Goal: Check status: Check status

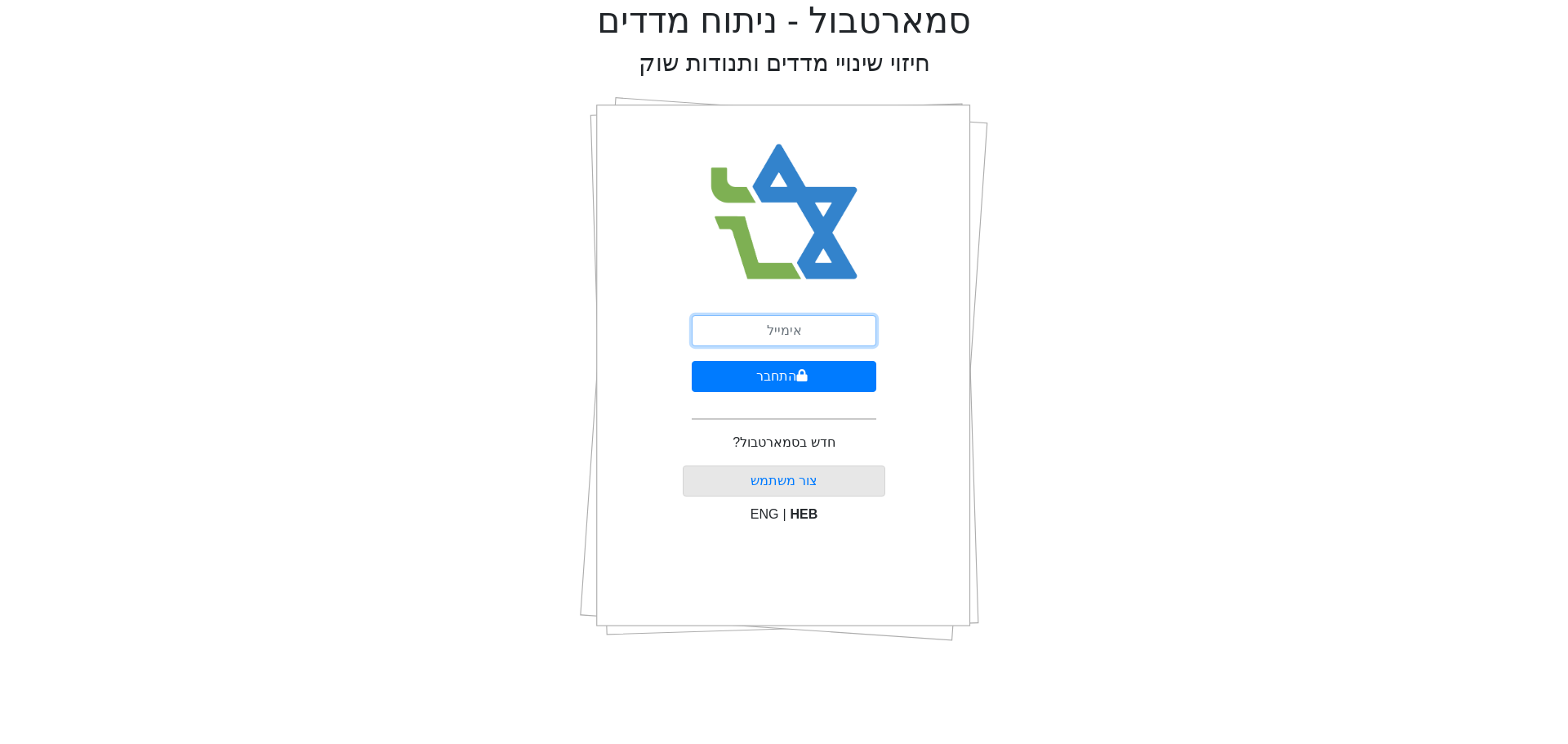
click at [708, 318] on input "email" at bounding box center [784, 331] width 185 height 31
type input "[EMAIL_ADDRESS][DOMAIN_NAME]"
click at [785, 378] on button "התחבר" at bounding box center [784, 376] width 185 height 31
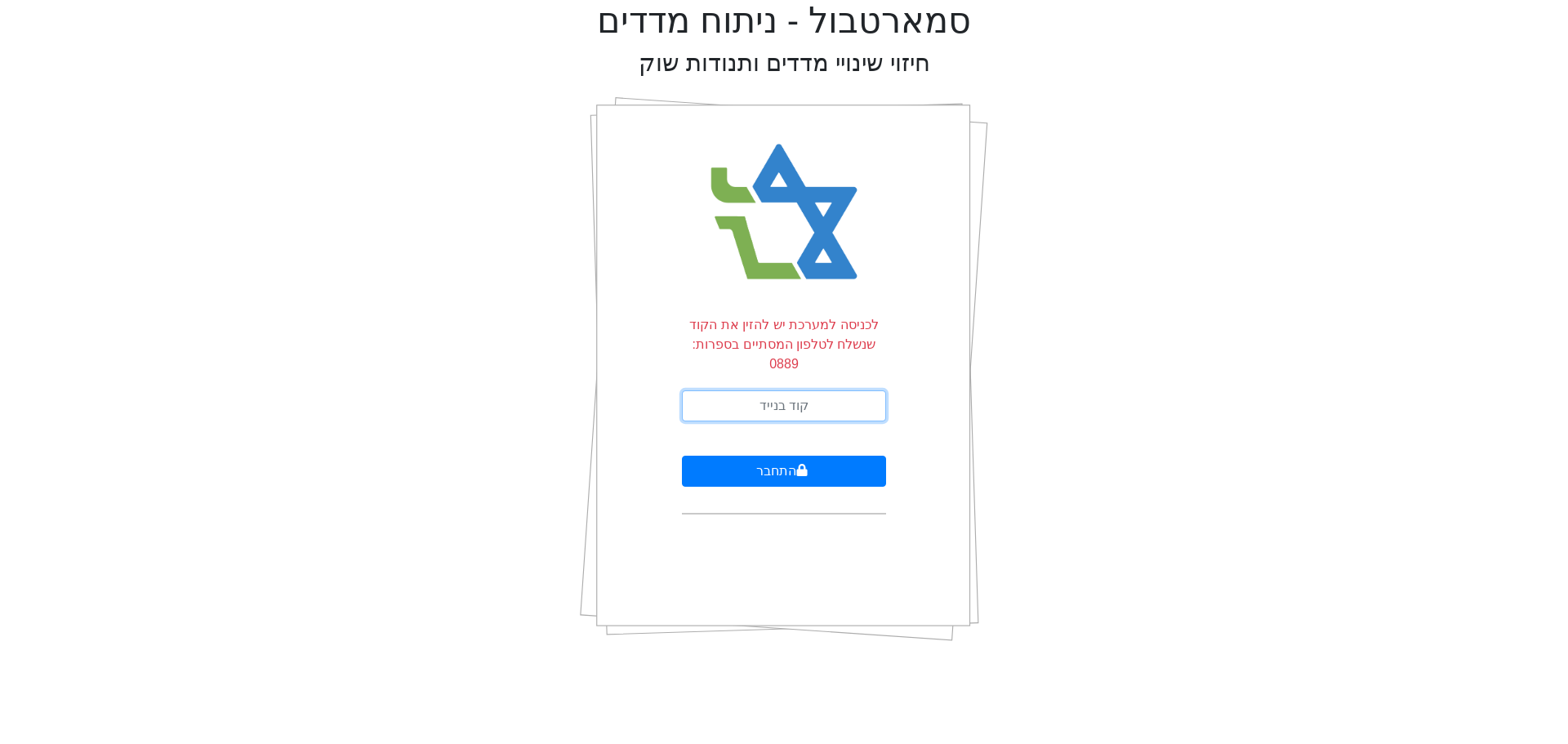
click at [727, 390] on input "text" at bounding box center [783, 406] width 204 height 31
type input "091009"
click at [757, 459] on button "התחבר" at bounding box center [783, 471] width 204 height 31
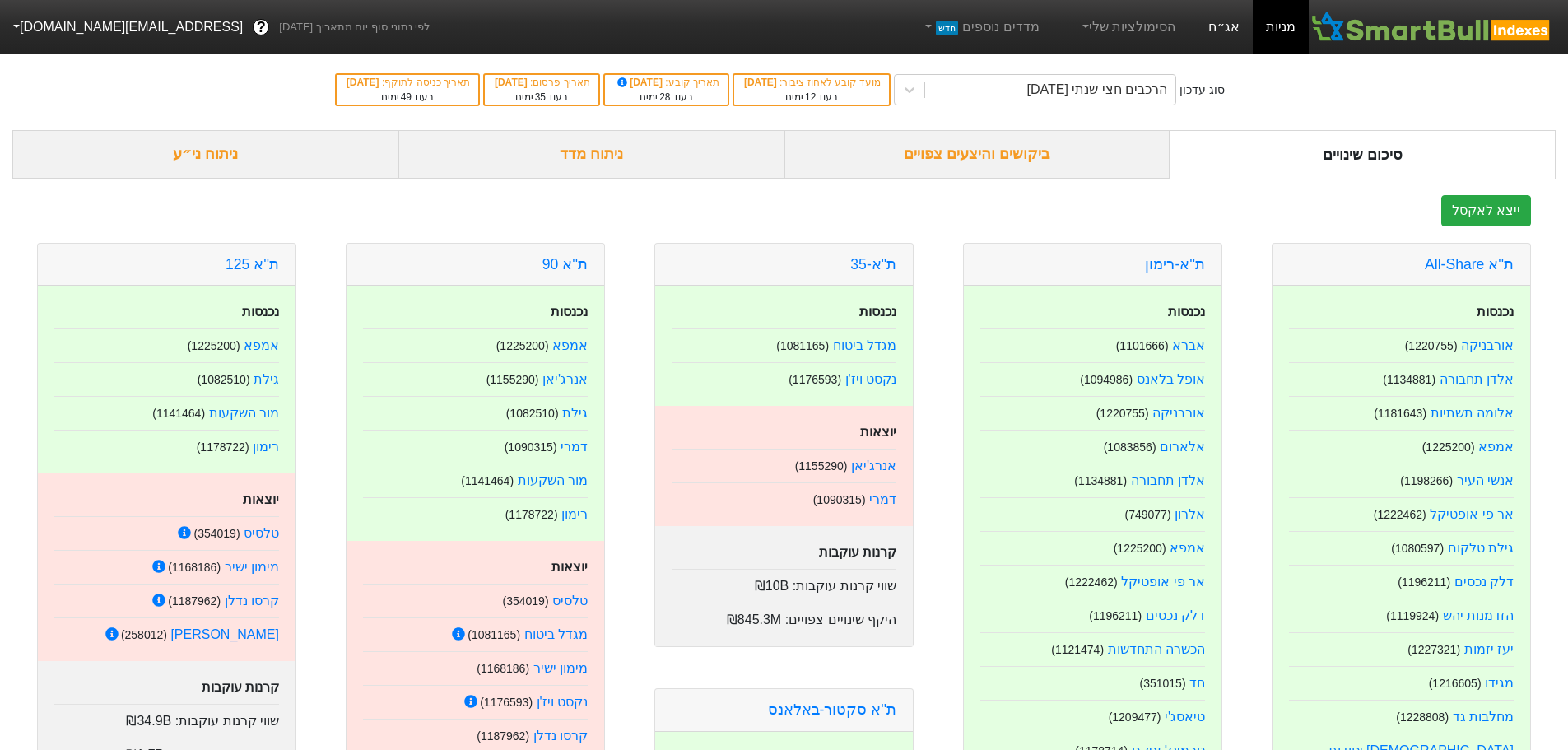
click at [1232, 39] on link "אג״ח" at bounding box center [1224, 27] width 57 height 54
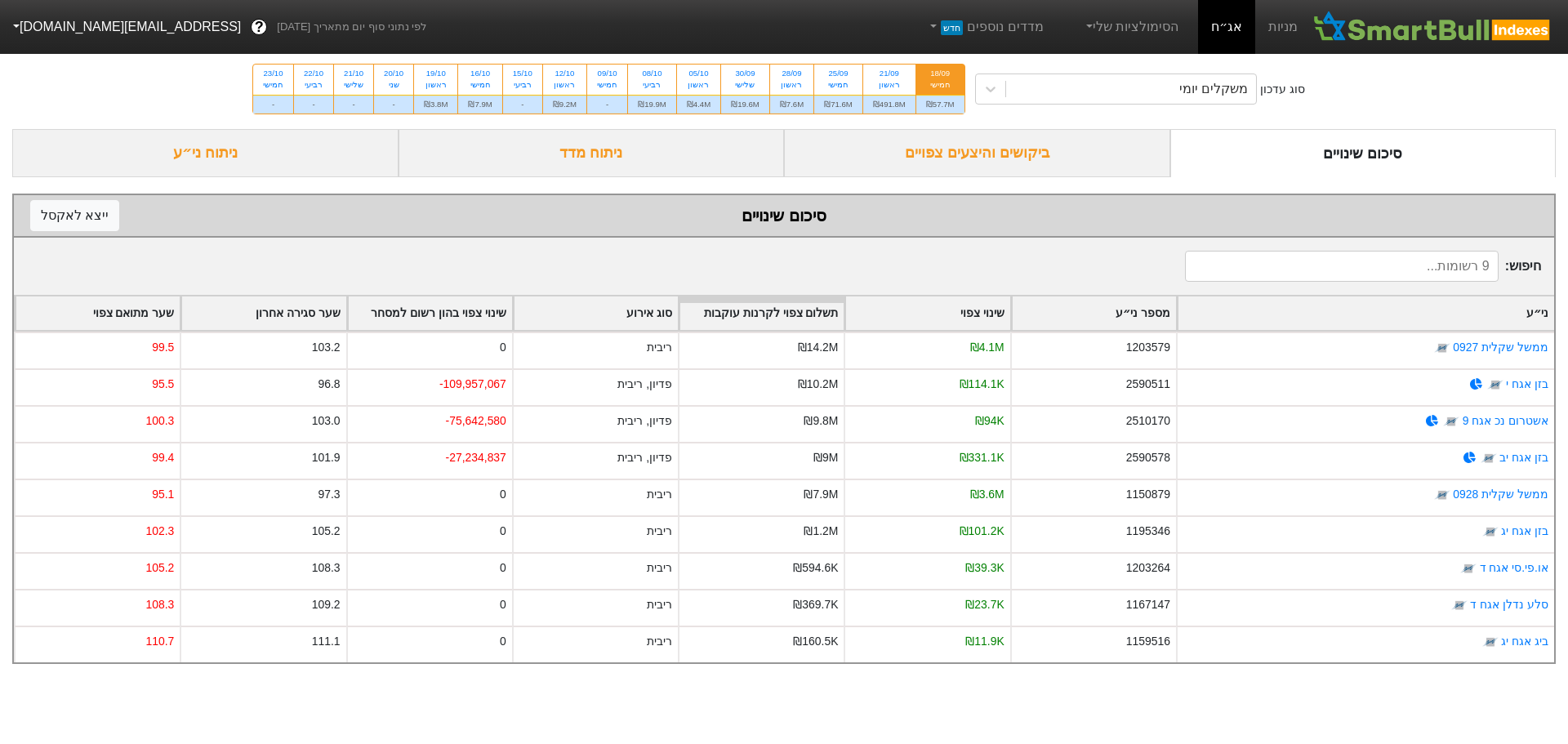
click at [438, 318] on div "שינוי צפוי בהון רשום למסחר" at bounding box center [429, 313] width 164 height 33
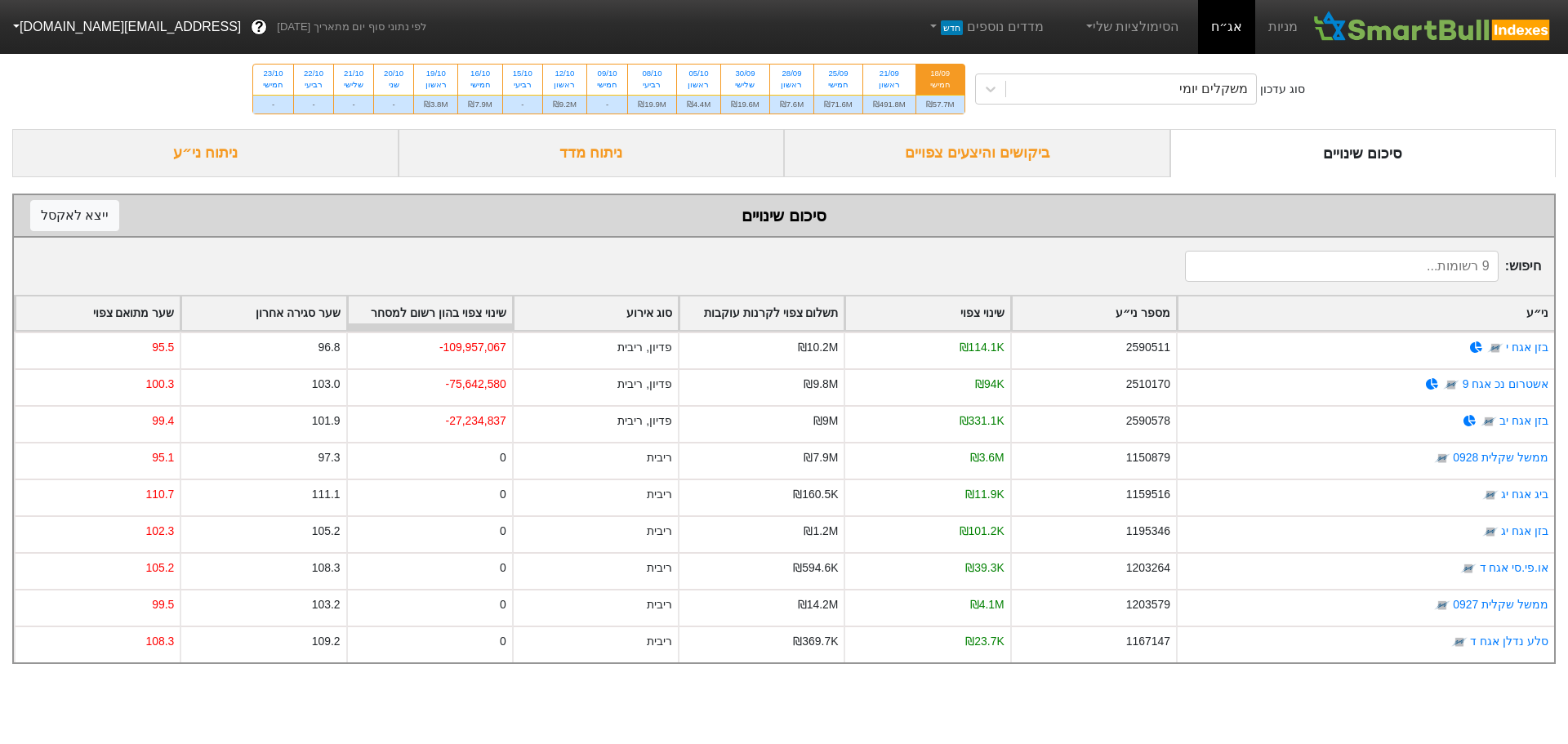
click at [971, 154] on div "ביקושים והיצעים צפויים" at bounding box center [977, 153] width 387 height 48
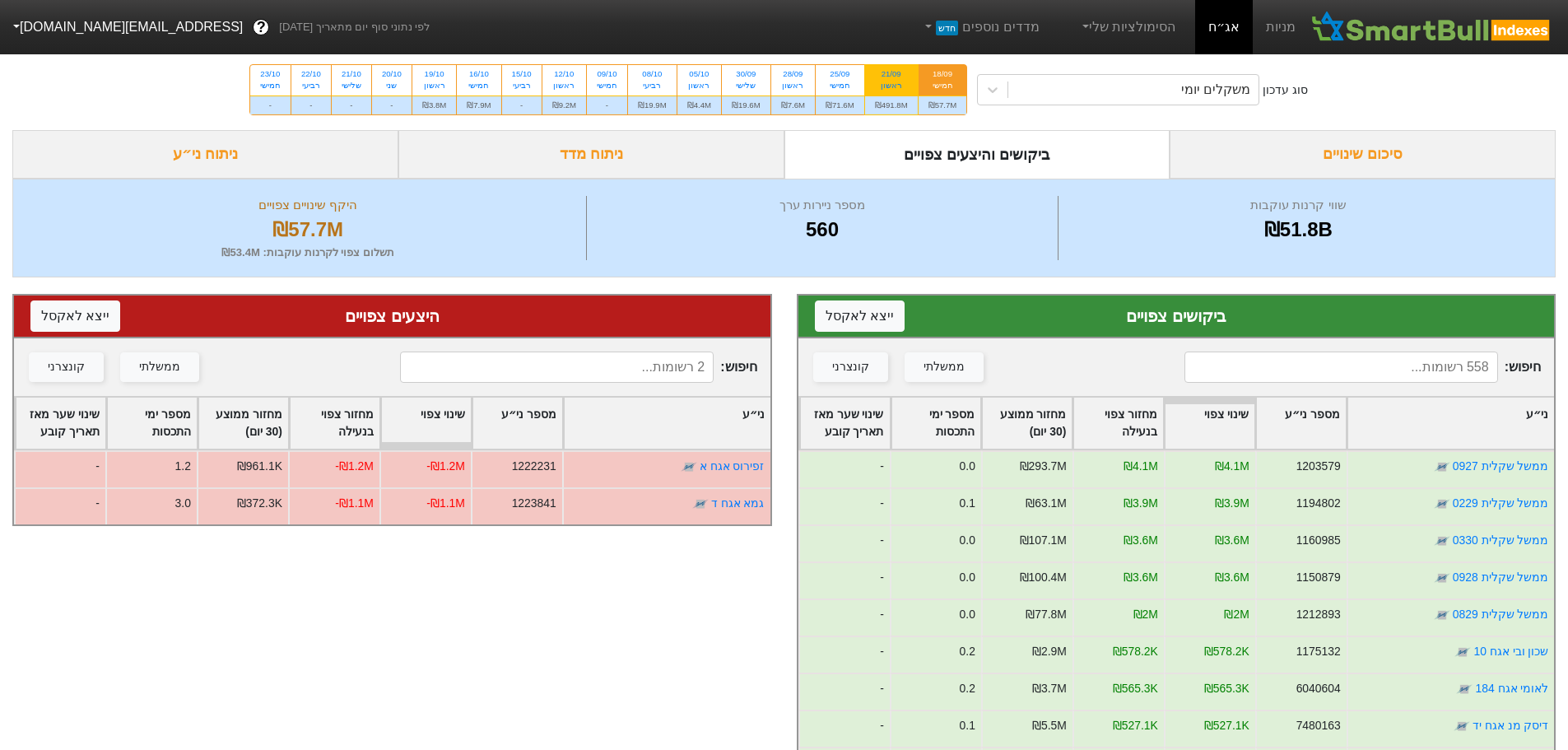
click at [872, 86] on div "21/09 ראשון" at bounding box center [891, 79] width 53 height 30
click at [881, 75] on input "21/09 ראשון ₪491.8M" at bounding box center [886, 70] width 11 height 11
radio input "true"
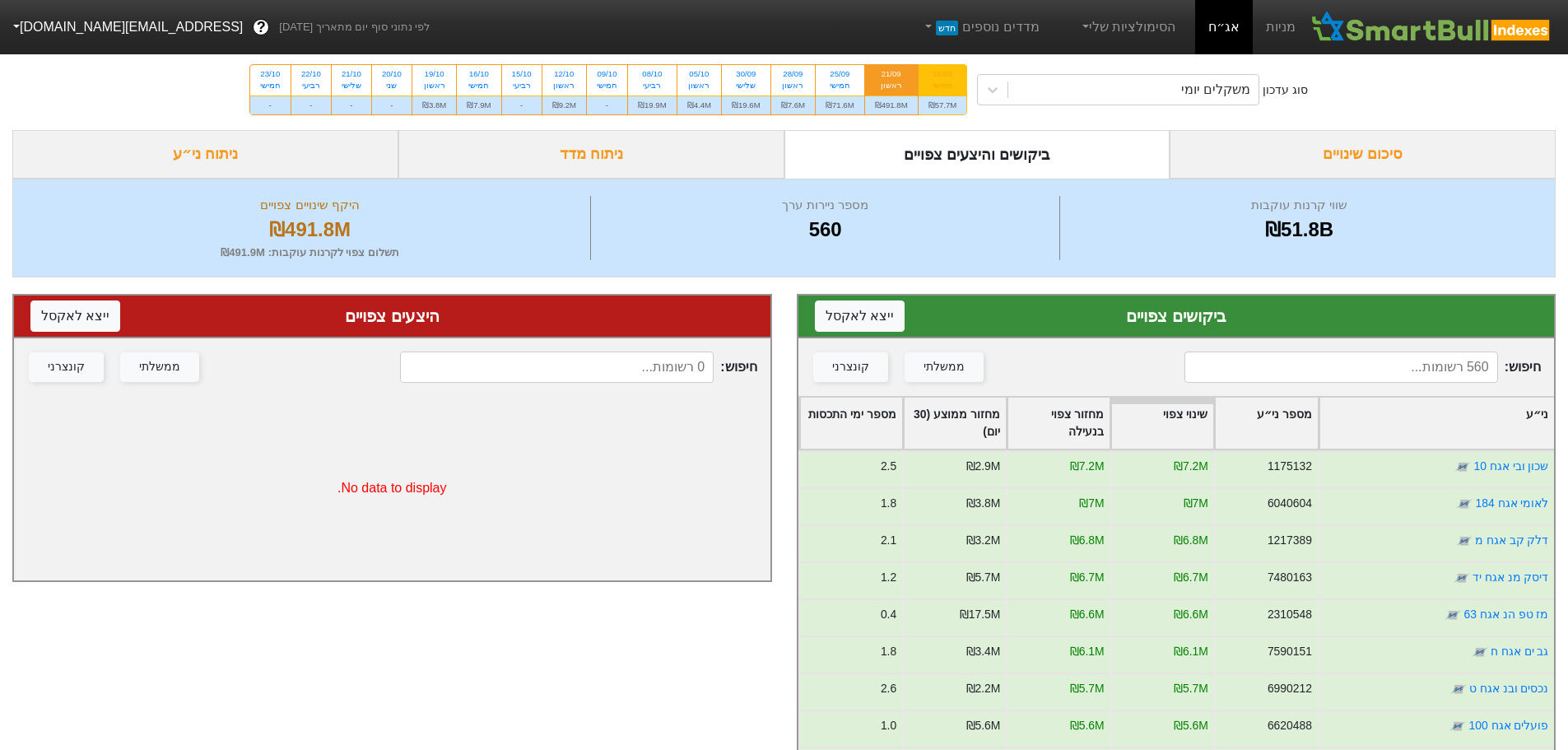
click at [952, 77] on div "18/09" at bounding box center [943, 75] width 29 height 11
click at [943, 75] on input "18/09 חמישי ₪57.7M" at bounding box center [936, 70] width 11 height 11
radio input "true"
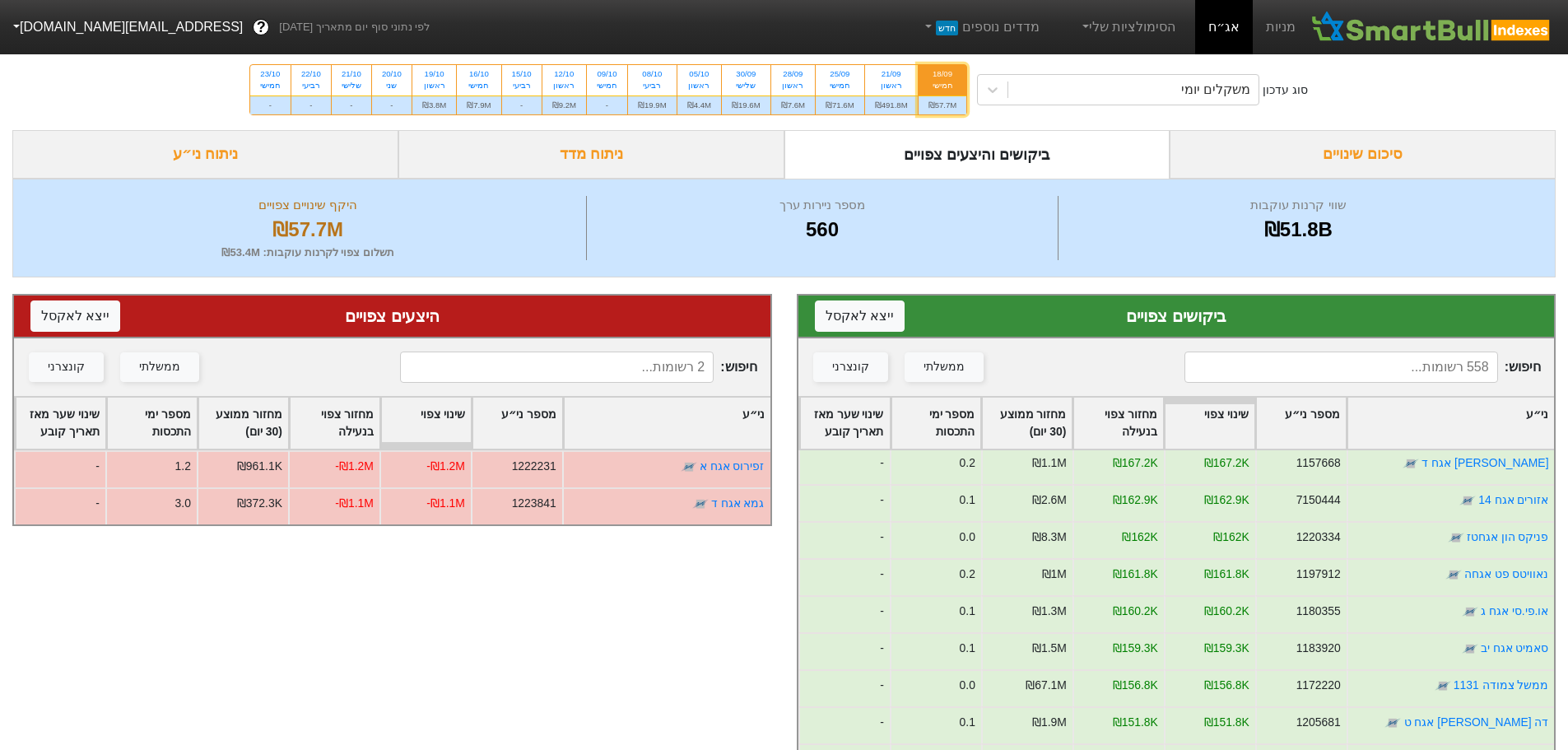
scroll to position [2634, 0]
click at [1450, 427] on div "ני״ע" at bounding box center [1450, 422] width 206 height 51
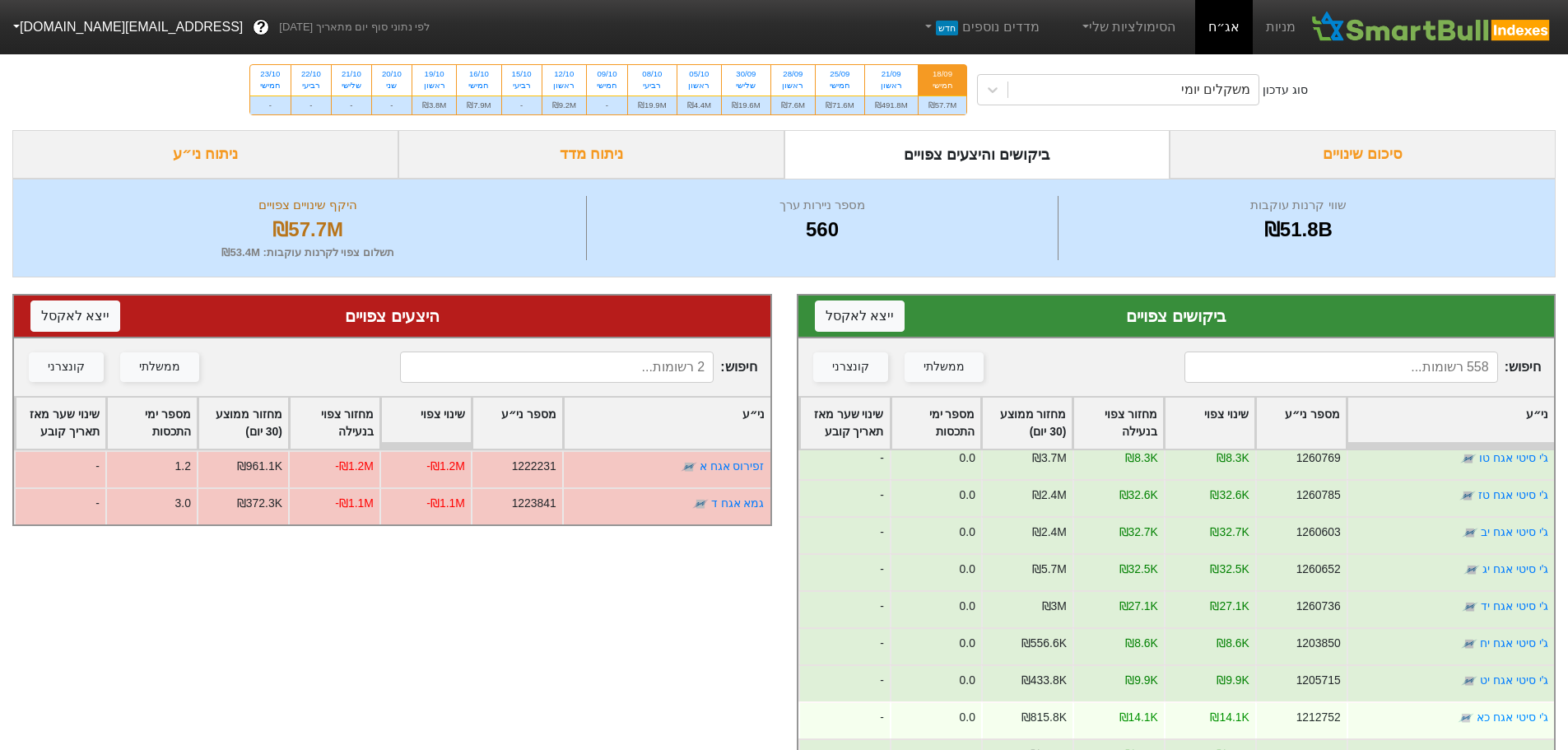
scroll to position [5351, 0]
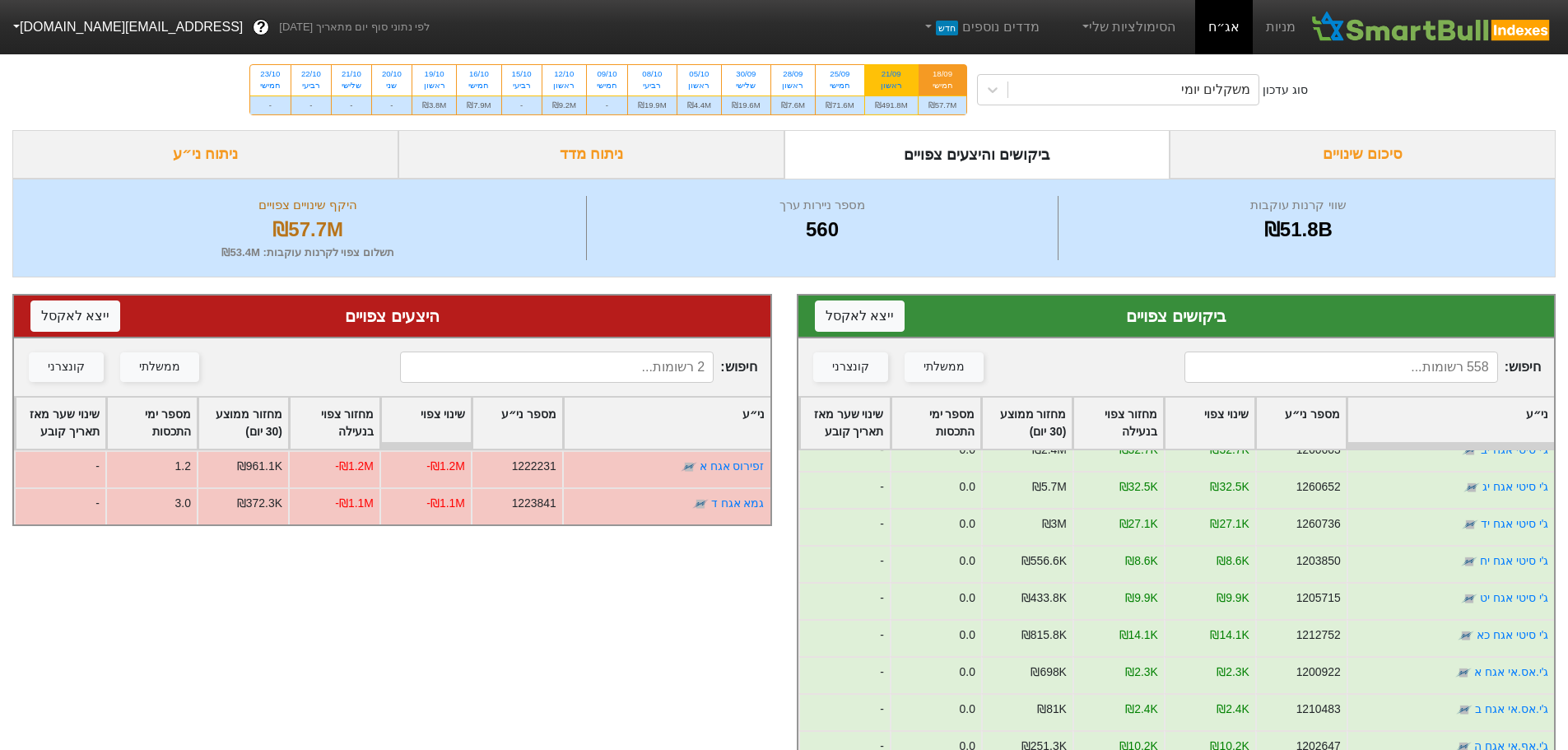
click at [884, 86] on div "ראשון" at bounding box center [891, 86] width 32 height 11
click at [884, 75] on input "21/09 ראשון ₪491.8M" at bounding box center [886, 70] width 11 height 11
radio input "true"
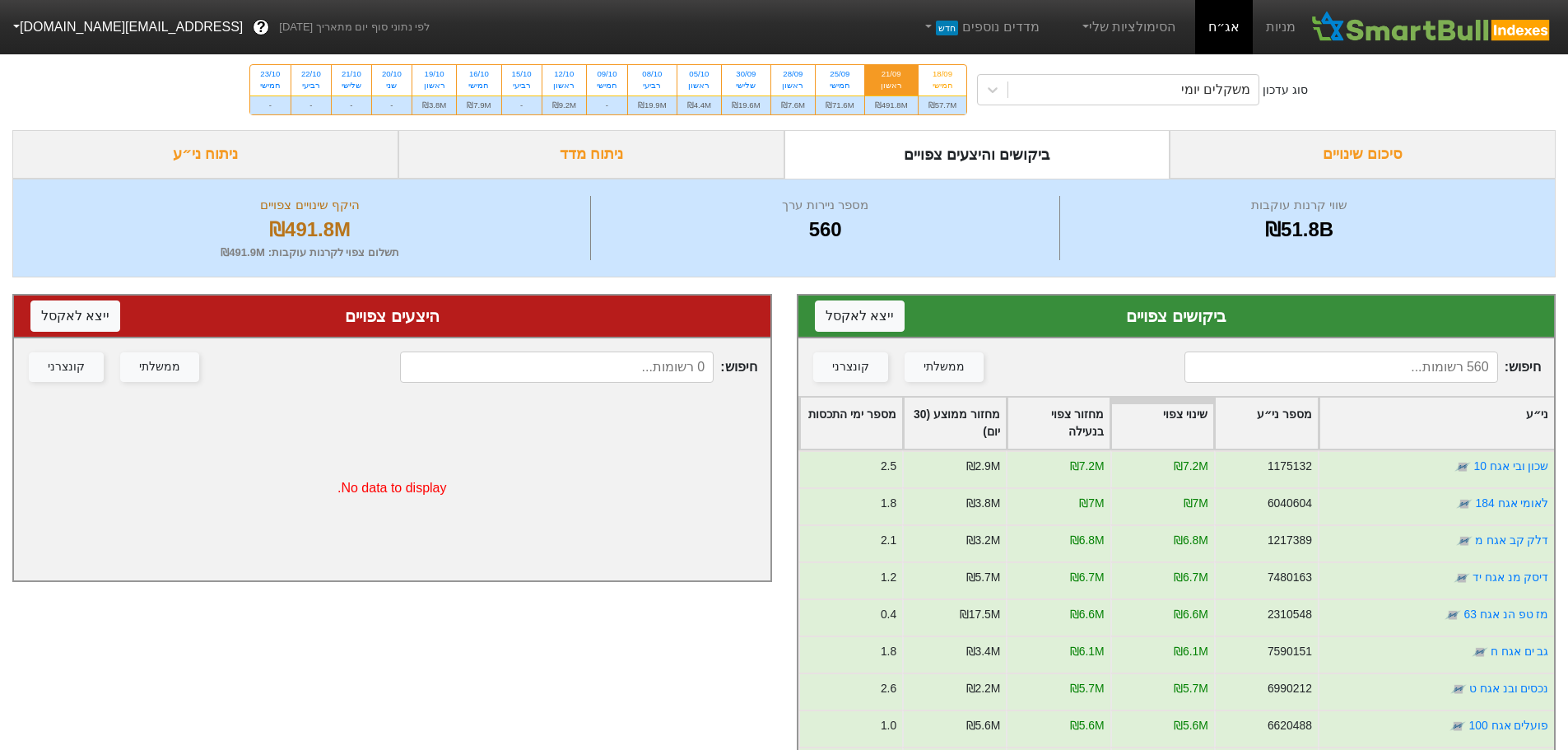
click at [1404, 416] on div "ני״ע" at bounding box center [1437, 422] width 235 height 51
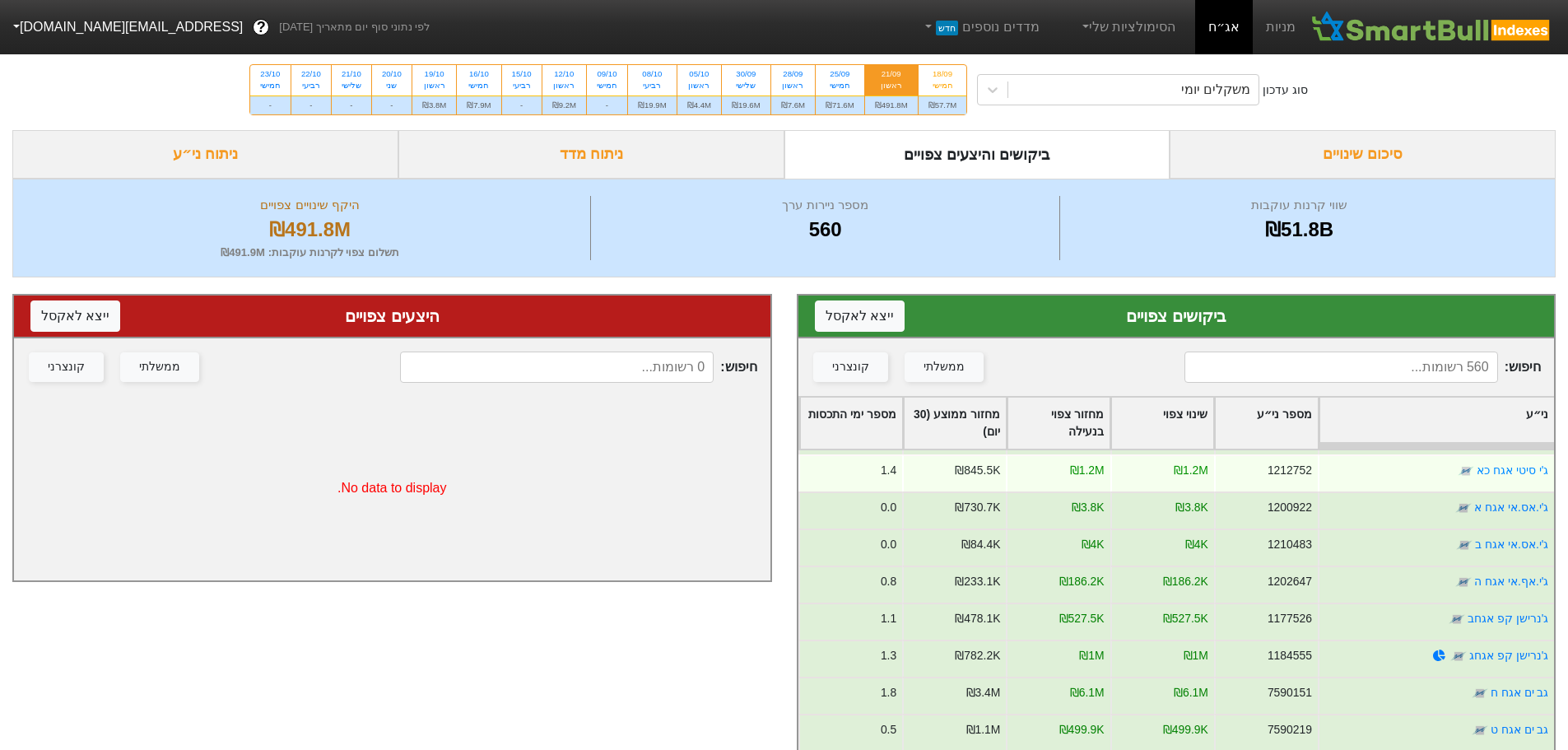
scroll to position [5598, 0]
